Goal: Find specific page/section: Find specific page/section

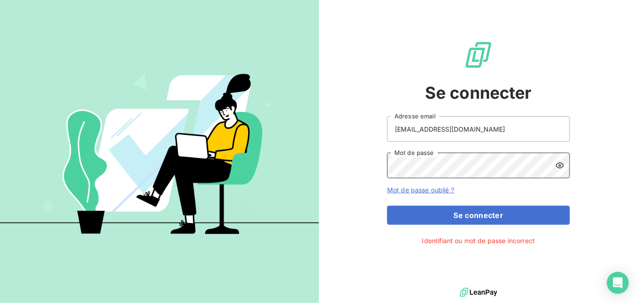
click at [556, 166] on div "Mot de passe" at bounding box center [478, 166] width 183 height 26
click at [556, 166] on icon at bounding box center [560, 166] width 8 height 6
click at [556, 166] on icon at bounding box center [560, 165] width 8 height 6
click at [353, 170] on div "Se connecter [EMAIL_ADDRESS][DOMAIN_NAME] Adresse email Mot de passe Mot de pas…" at bounding box center [478, 143] width 319 height 286
click at [387, 206] on button "Se connecter" at bounding box center [478, 215] width 183 height 19
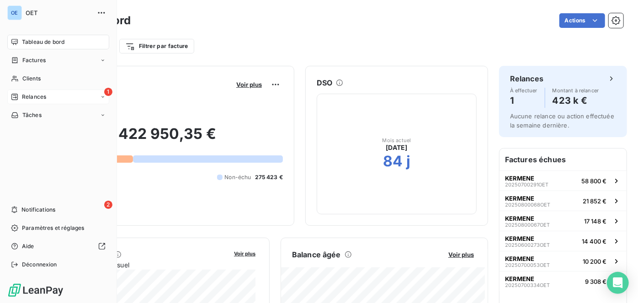
click at [19, 101] on div "1 Relances" at bounding box center [58, 97] width 102 height 15
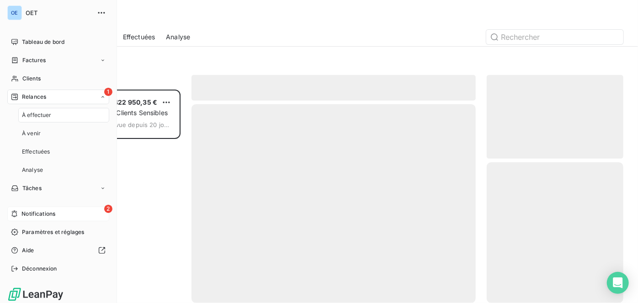
click at [40, 210] on span "Notifications" at bounding box center [38, 214] width 34 height 8
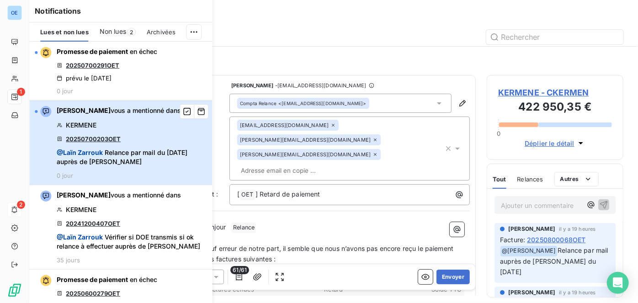
click at [157, 140] on div "[PERSON_NAME] vous a mentionné dans KERMENE 20250700203OET @ [PERSON_NAME] Rela…" at bounding box center [132, 142] width 150 height 73
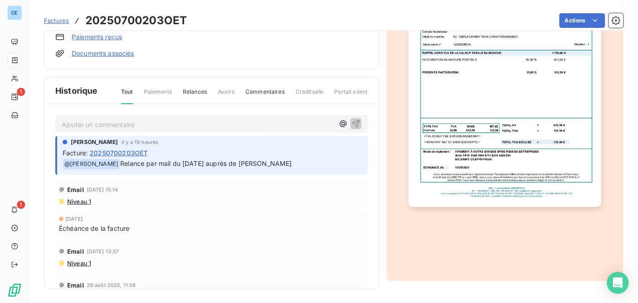
click at [523, 96] on img "button" at bounding box center [505, 71] width 193 height 272
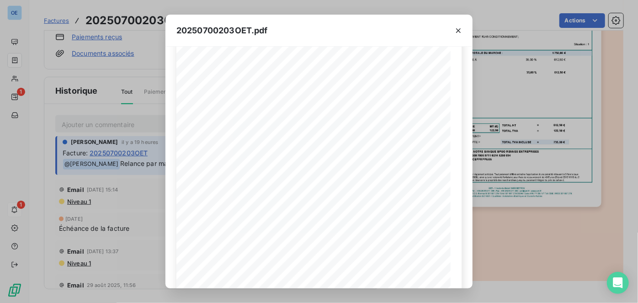
scroll to position [83, 0]
click at [522, 109] on div "20250700203OET.pdf BETTON, le [DATE] FACTURE N° 20250700203OET Page 1 sur 1 com…" at bounding box center [319, 151] width 638 height 303
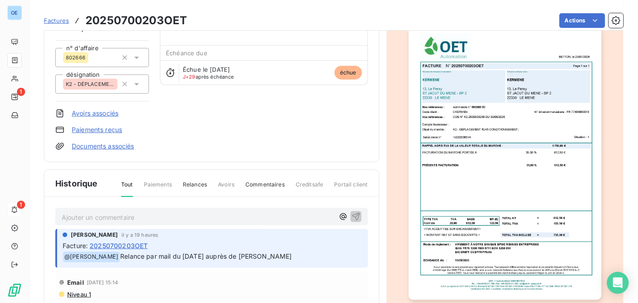
scroll to position [51, 0]
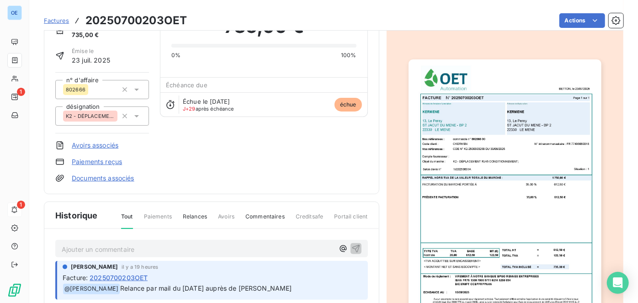
click at [470, 137] on img "button" at bounding box center [505, 195] width 193 height 272
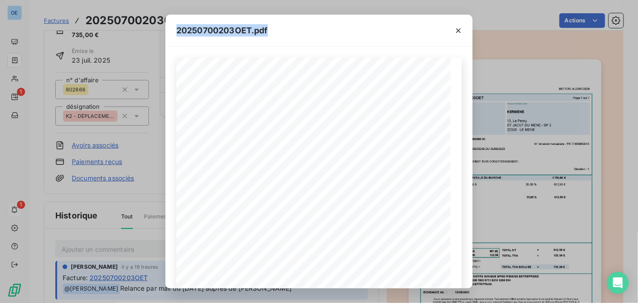
drag, startPoint x: 257, startPoint y: 32, endPoint x: 165, endPoint y: 32, distance: 91.9
click at [165, 32] on div "20250700203OET.pdf BETTON, le [DATE] FACTURE N° 20250700203OET Page 1 sur 1 com…" at bounding box center [319, 151] width 638 height 303
copy span "20250700203OET.pdf"
click at [459, 31] on icon "button" at bounding box center [458, 30] width 5 height 5
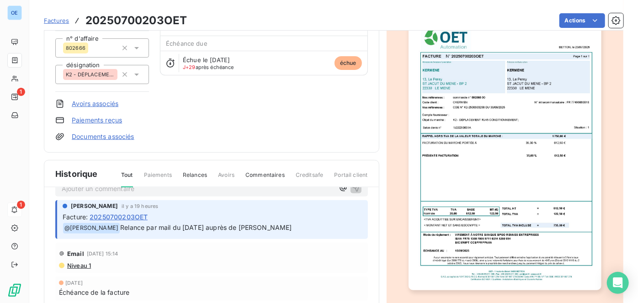
scroll to position [0, 0]
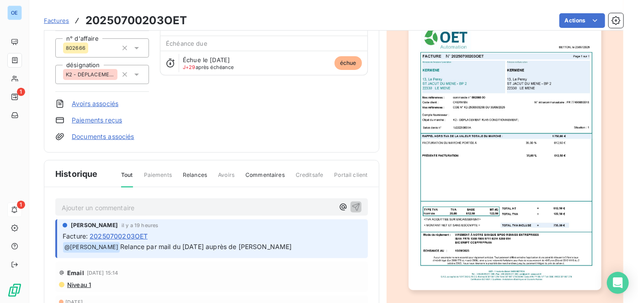
click at [196, 211] on p "Ajouter un commentaire ﻿" at bounding box center [198, 207] width 272 height 11
